Goal: Information Seeking & Learning: Learn about a topic

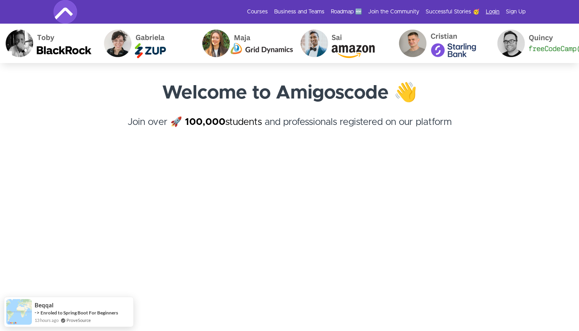
click at [493, 13] on link "Login" at bounding box center [493, 12] width 14 height 8
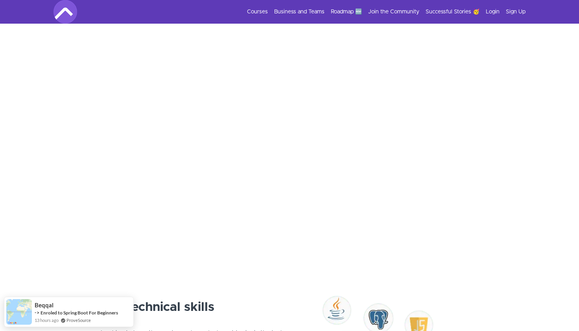
scroll to position [192, 0]
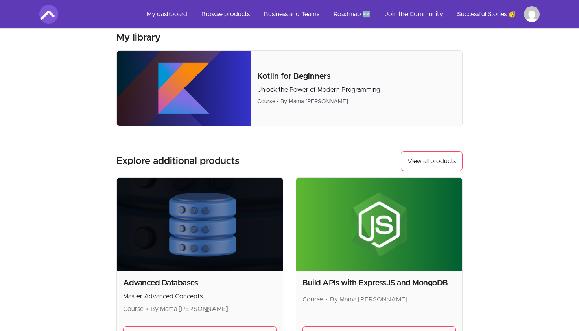
scroll to position [458, 0]
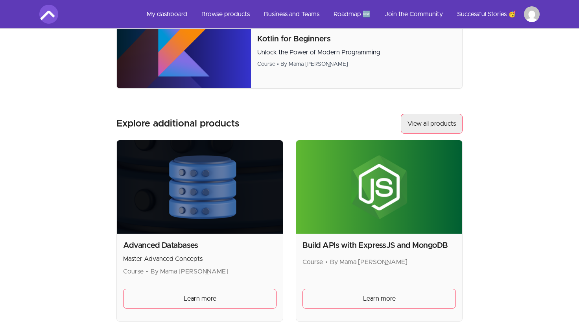
click at [454, 125] on link "View all products" at bounding box center [432, 124] width 62 height 20
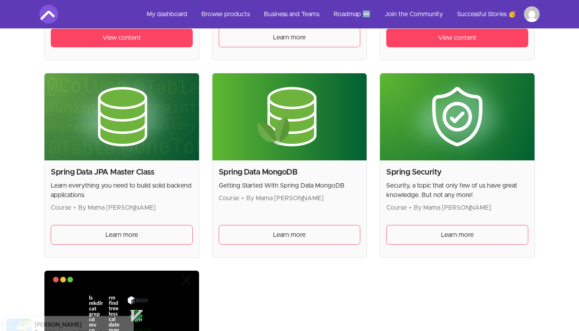
scroll to position [2150, 0]
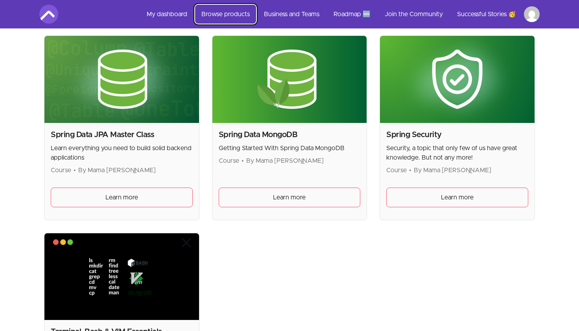
click at [221, 12] on link "Browse products" at bounding box center [225, 14] width 61 height 19
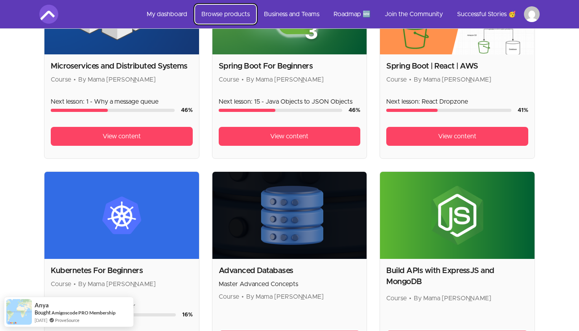
scroll to position [296, 0]
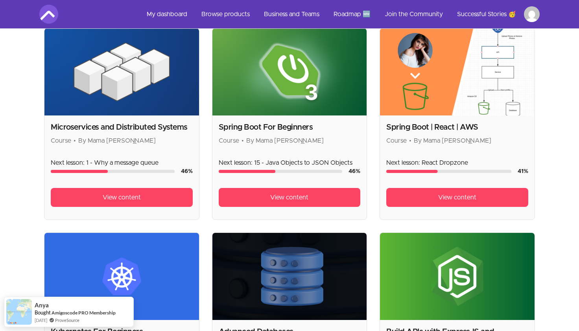
scroll to position [0, 0]
